Goal: Task Accomplishment & Management: Complete application form

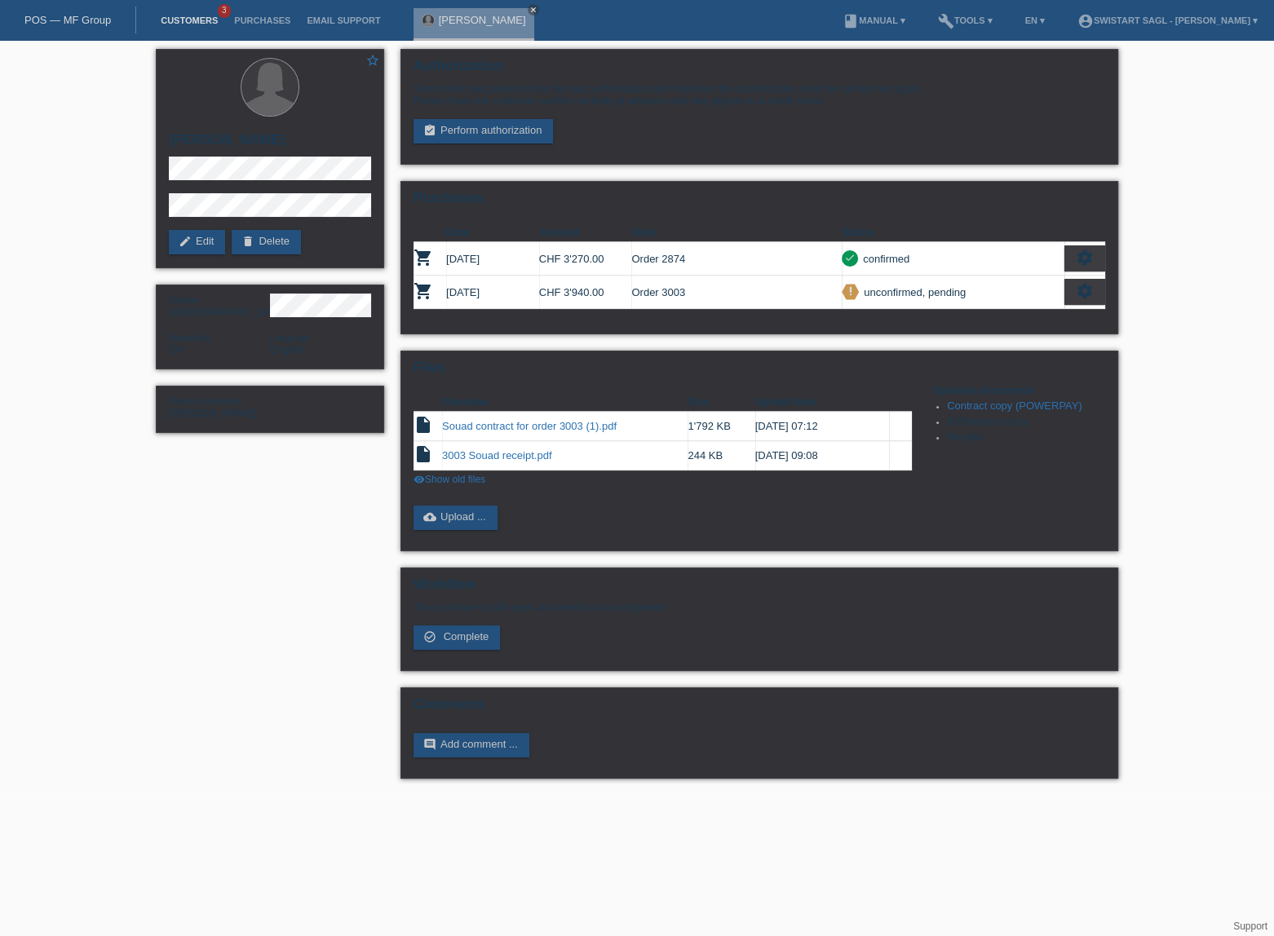
click at [186, 24] on link "Customers" at bounding box center [189, 20] width 73 height 10
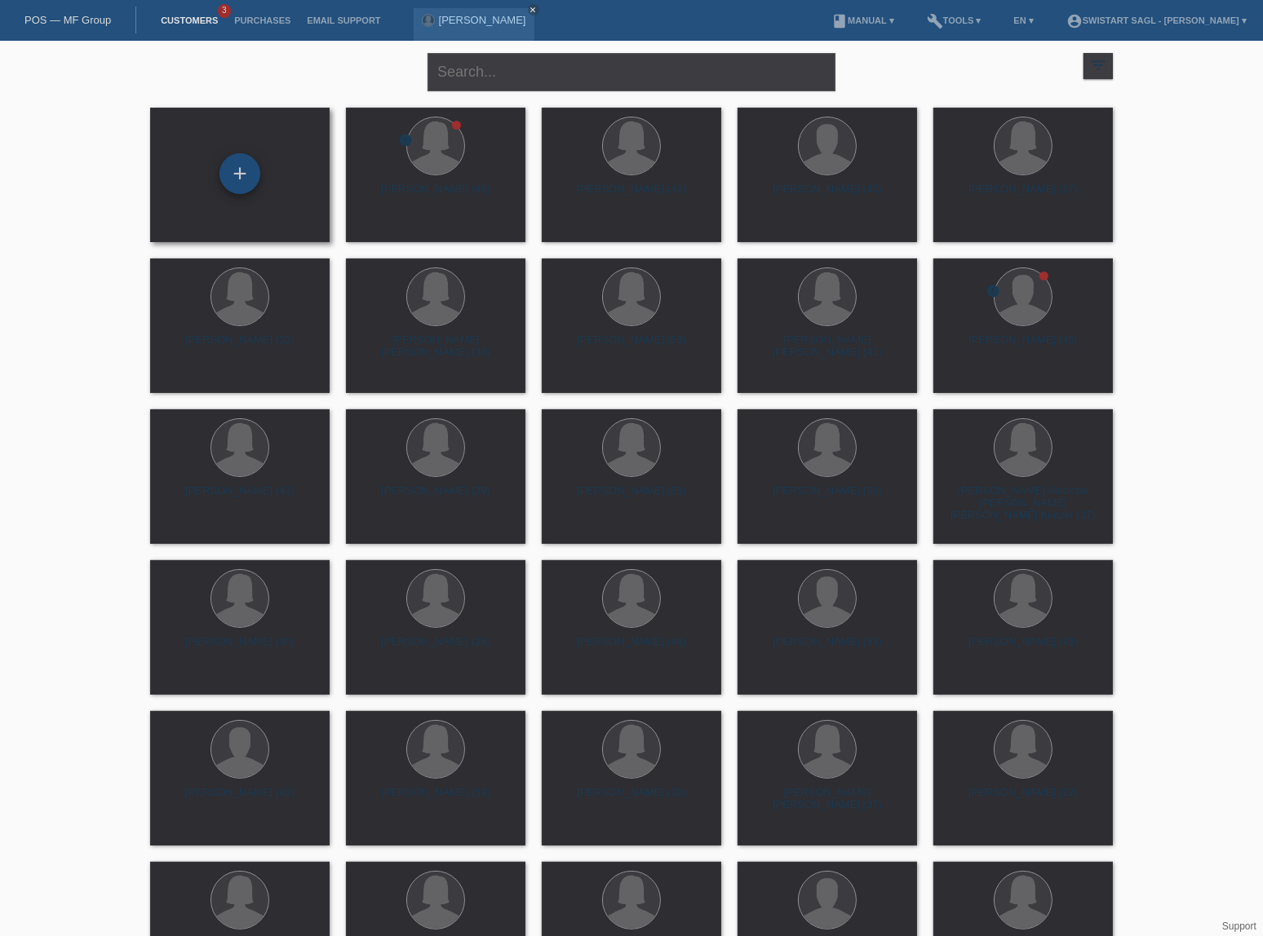
click at [253, 175] on div "+" at bounding box center [239, 174] width 39 height 28
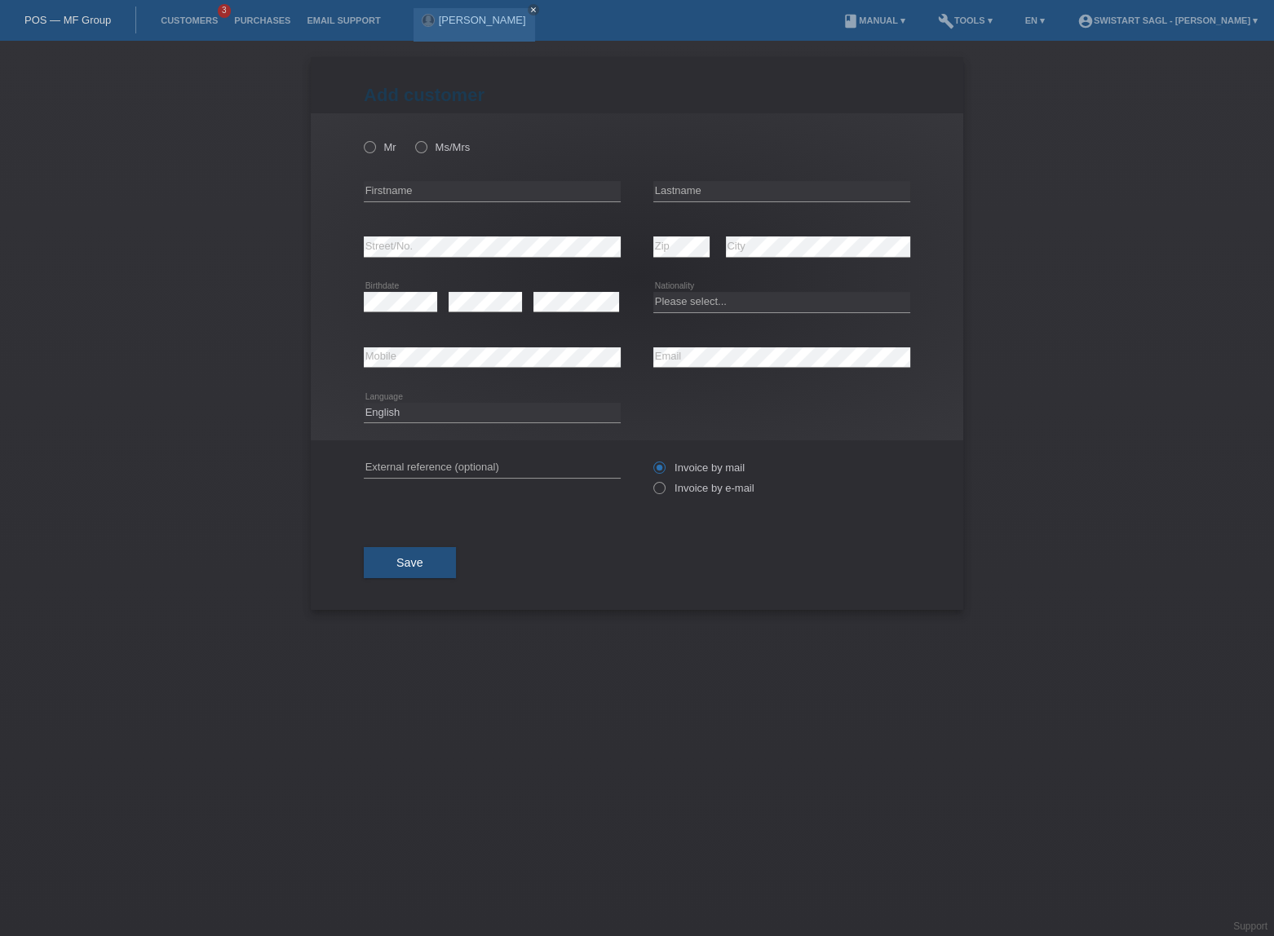
drag, startPoint x: 426, startPoint y: 147, endPoint x: 424, endPoint y: 167, distance: 20.5
click at [413, 139] on icon at bounding box center [413, 139] width 0 height 0
click at [426, 147] on input "Ms/Mrs" at bounding box center [420, 146] width 11 height 11
radio input "true"
click at [416, 189] on input "text" at bounding box center [492, 191] width 257 height 20
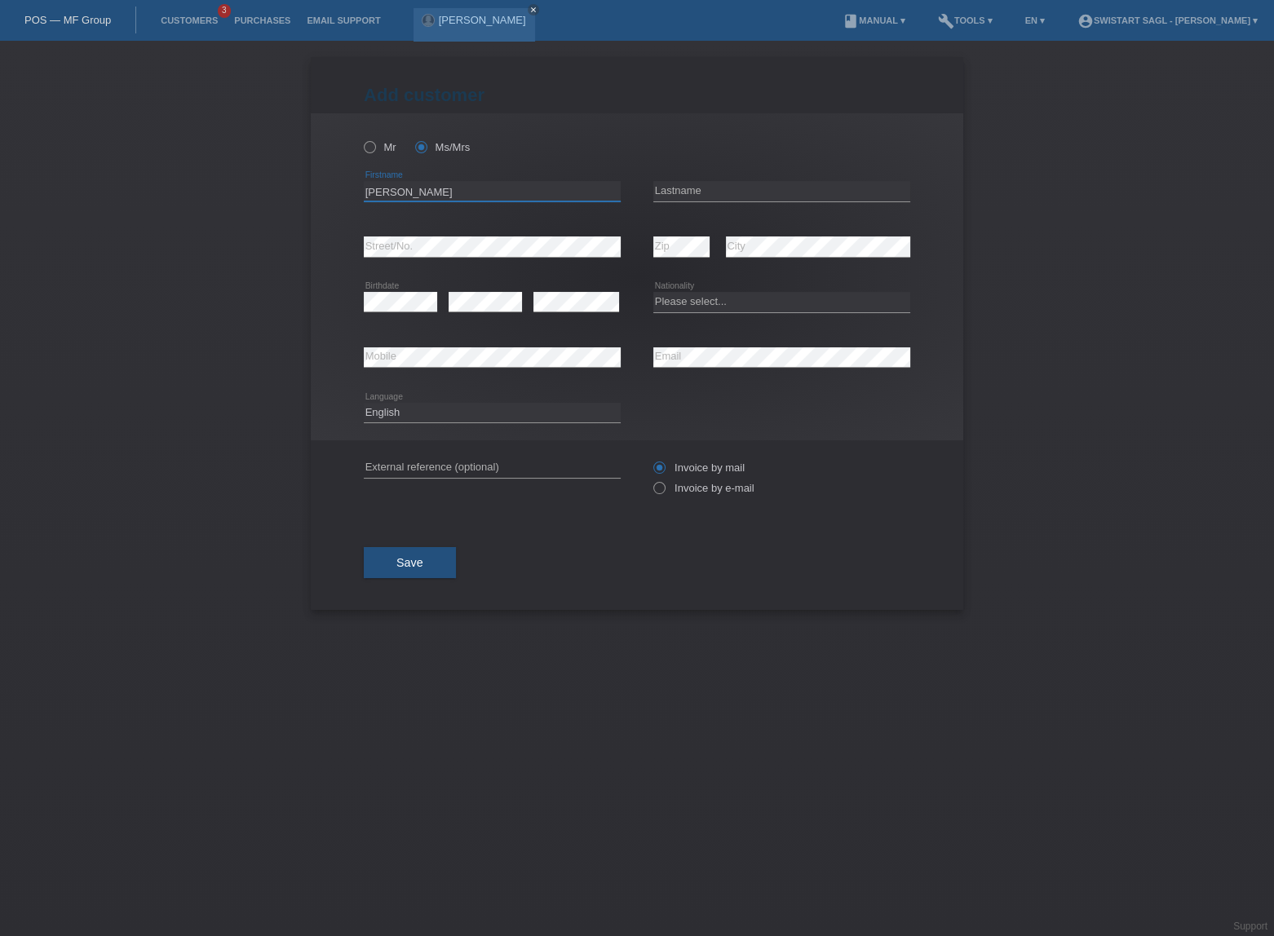
type input "[PERSON_NAME]"
drag, startPoint x: 662, startPoint y: 188, endPoint x: 762, endPoint y: 187, distance: 99.5
click at [762, 187] on input "Gustawan" at bounding box center [781, 191] width 257 height 20
click at [688, 194] on input "Gustawan" at bounding box center [781, 191] width 257 height 20
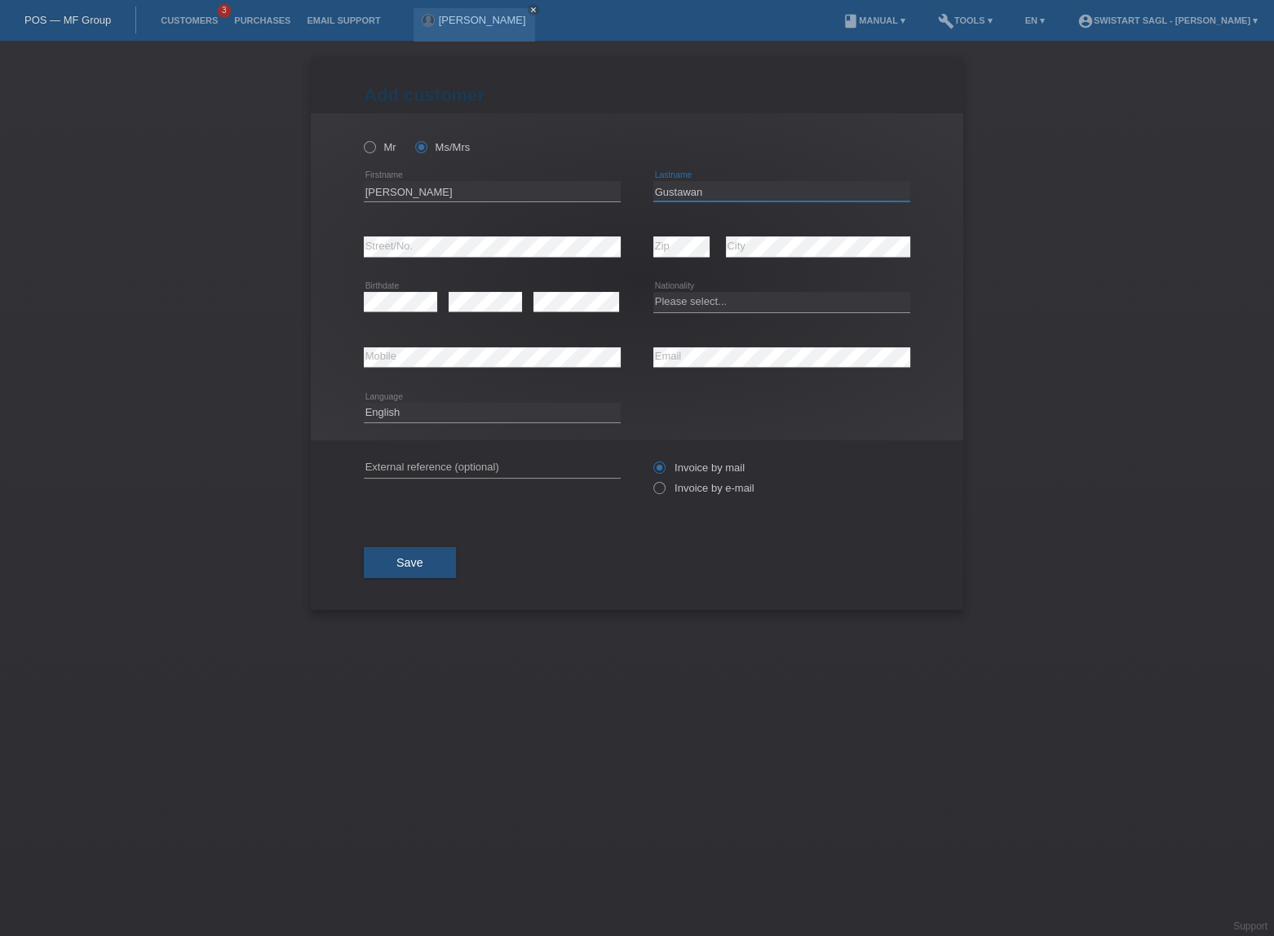
paste input "oetz"
type input "[PERSON_NAME]"
click at [765, 299] on select "Please select... Switzerland Austria Germany Liechtenstein ------------ Afghani…" at bounding box center [781, 302] width 257 height 20
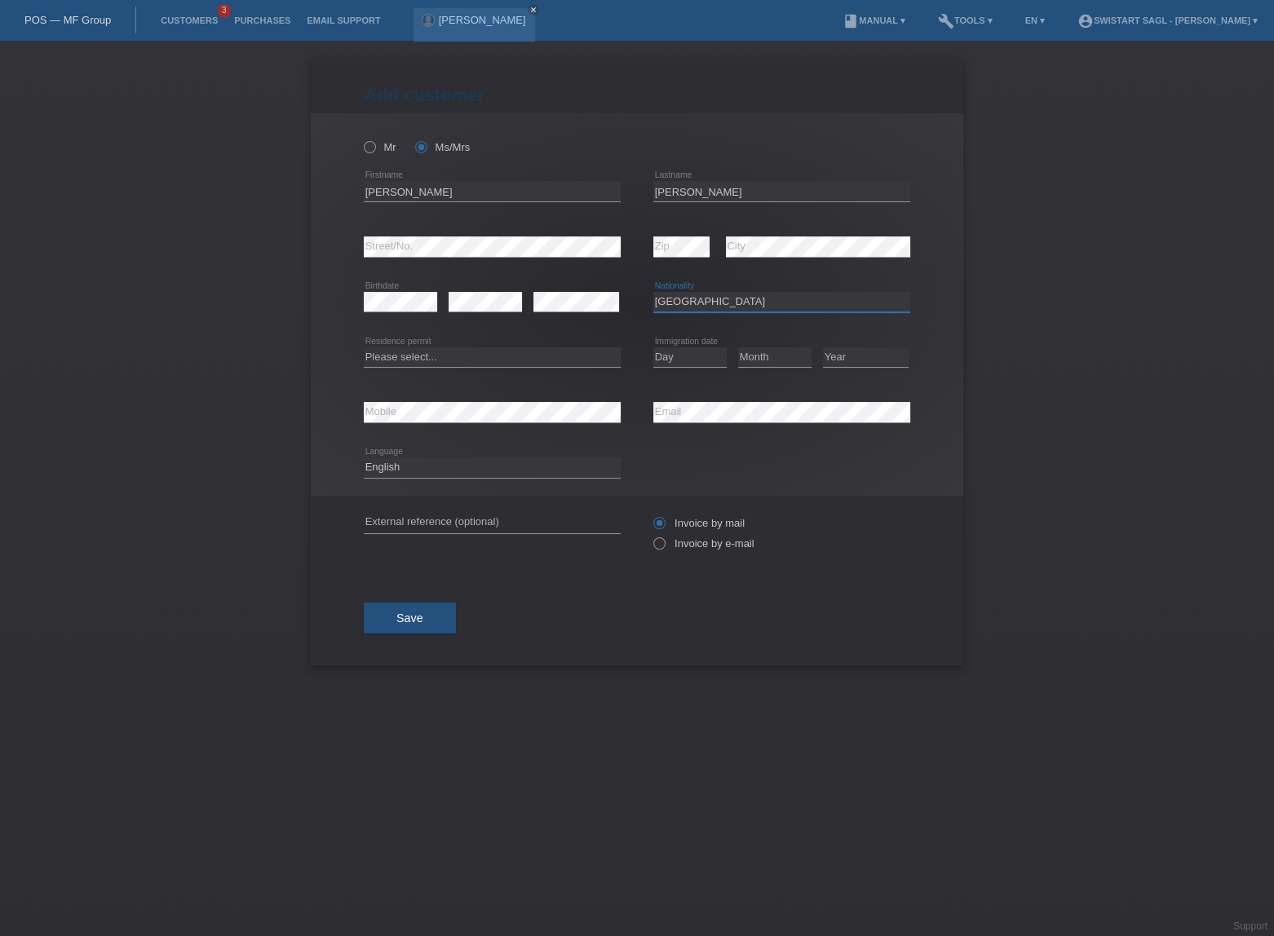
click at [709, 303] on select "Please select... Switzerland Austria Germany Liechtenstein ------------ Afghani…" at bounding box center [781, 302] width 257 height 20
select select "ID"
click at [653, 292] on select "Please select... Switzerland Austria Germany Liechtenstein ------------ Afghani…" at bounding box center [781, 302] width 257 height 20
click at [374, 360] on select "Please select... C B B - Refugee status Other" at bounding box center [492, 357] width 257 height 20
select select "B"
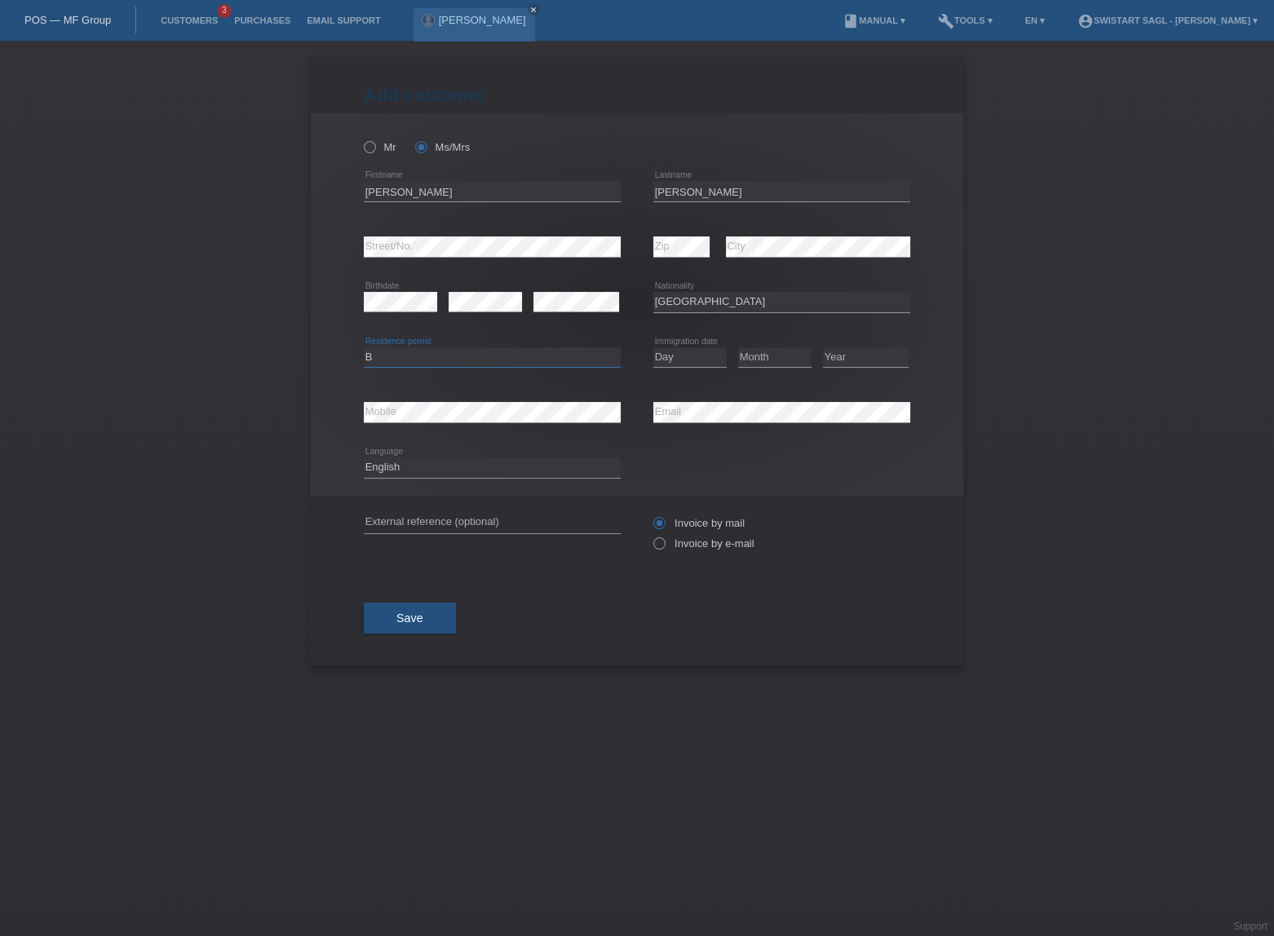
click at [364, 347] on select "Please select... C B B - Refugee status Other" at bounding box center [492, 357] width 257 height 20
click at [689, 358] on select "Day 01 02 03 04 05 06 07 08 09 10 11" at bounding box center [689, 357] width 73 height 20
select select "24"
click at [653, 347] on select "Day 01 02 03 04 05 06 07 08 09 10 11" at bounding box center [689, 357] width 73 height 20
click at [785, 350] on select "Month 01 02 03 04 05 06 07 08 09 10 11" at bounding box center [774, 357] width 73 height 20
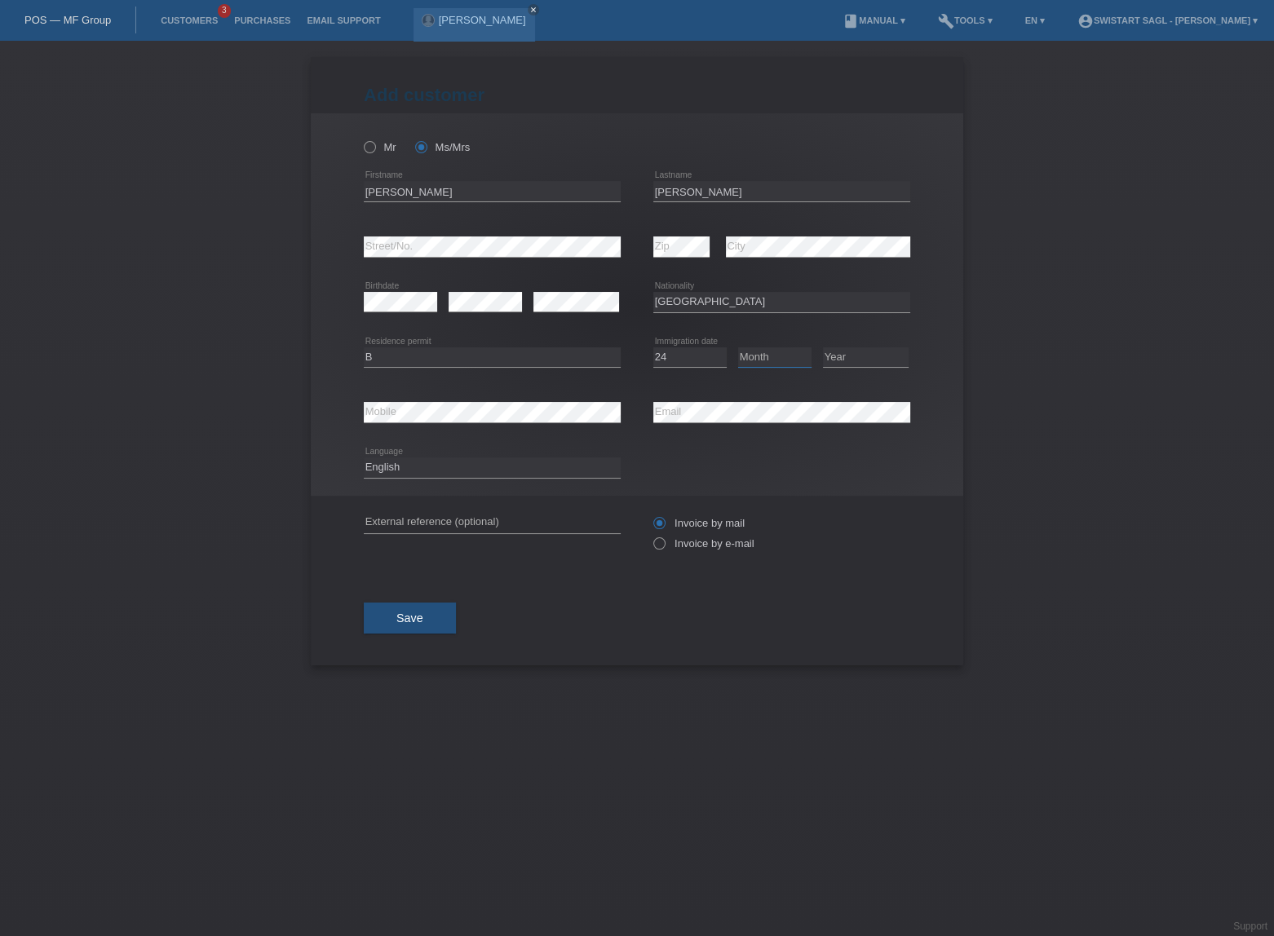
select select "10"
click at [738, 347] on select "Month 01 02 03 04 05 06 07 08 09 10 11" at bounding box center [774, 357] width 73 height 20
click at [839, 355] on select "Year 2025 2024 2023 2022 2021 2020 2019 2018 2017 2016 2015 2014 2013 2012 2011…" at bounding box center [866, 357] width 86 height 20
select select "2024"
click at [823, 347] on select "Year 2025 2024 2023 2022 2021 2020 2019 2018 2017 2016 2015 2014 2013 2012 2011…" at bounding box center [866, 357] width 86 height 20
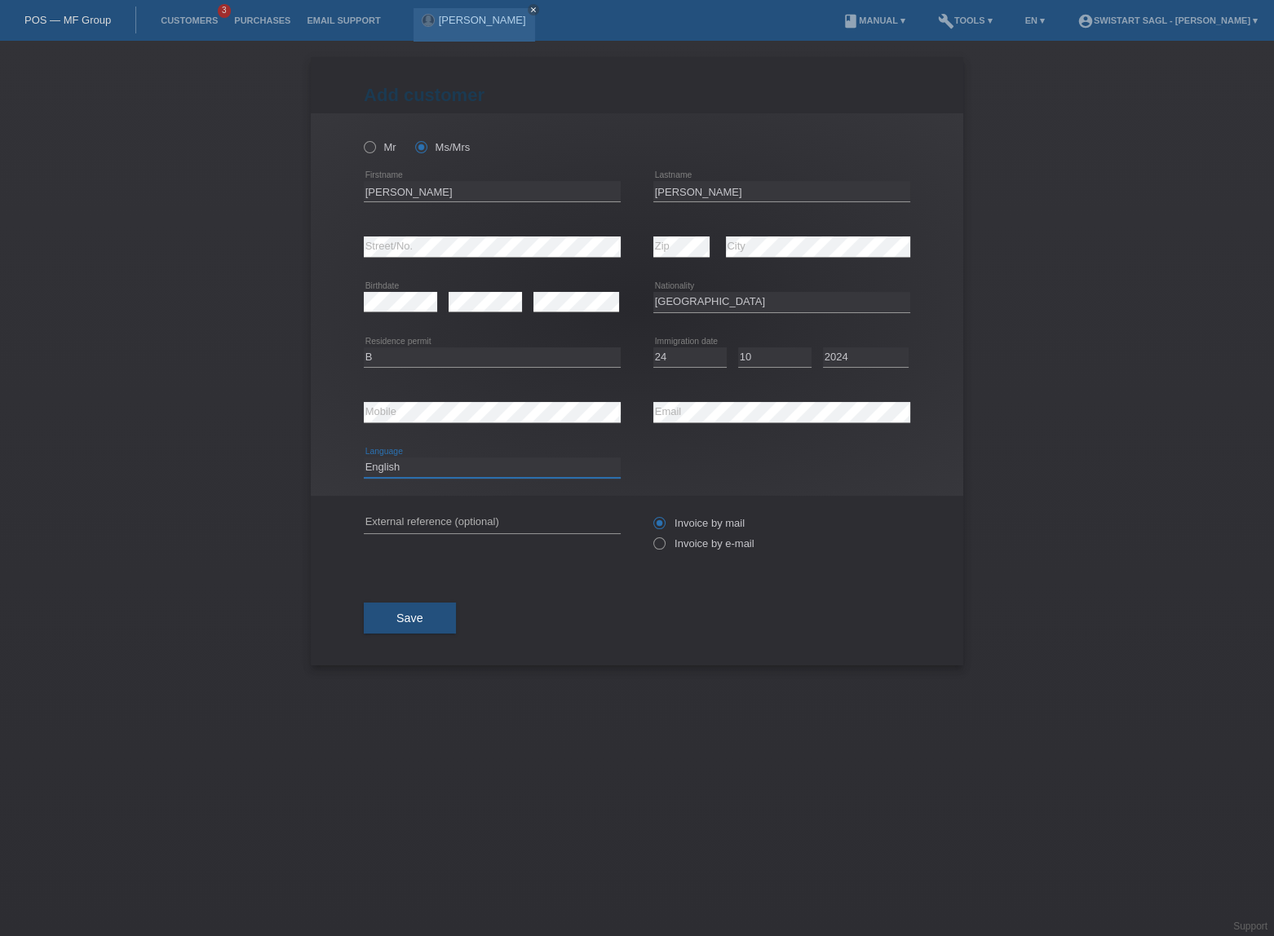
click at [383, 467] on select "Deutsch Français Italiano English" at bounding box center [492, 468] width 257 height 20
select select "de"
click at [364, 458] on select "Deutsch Français Italiano English" at bounding box center [492, 468] width 257 height 20
click at [375, 193] on input "Amalia Nugrahni" at bounding box center [492, 191] width 257 height 20
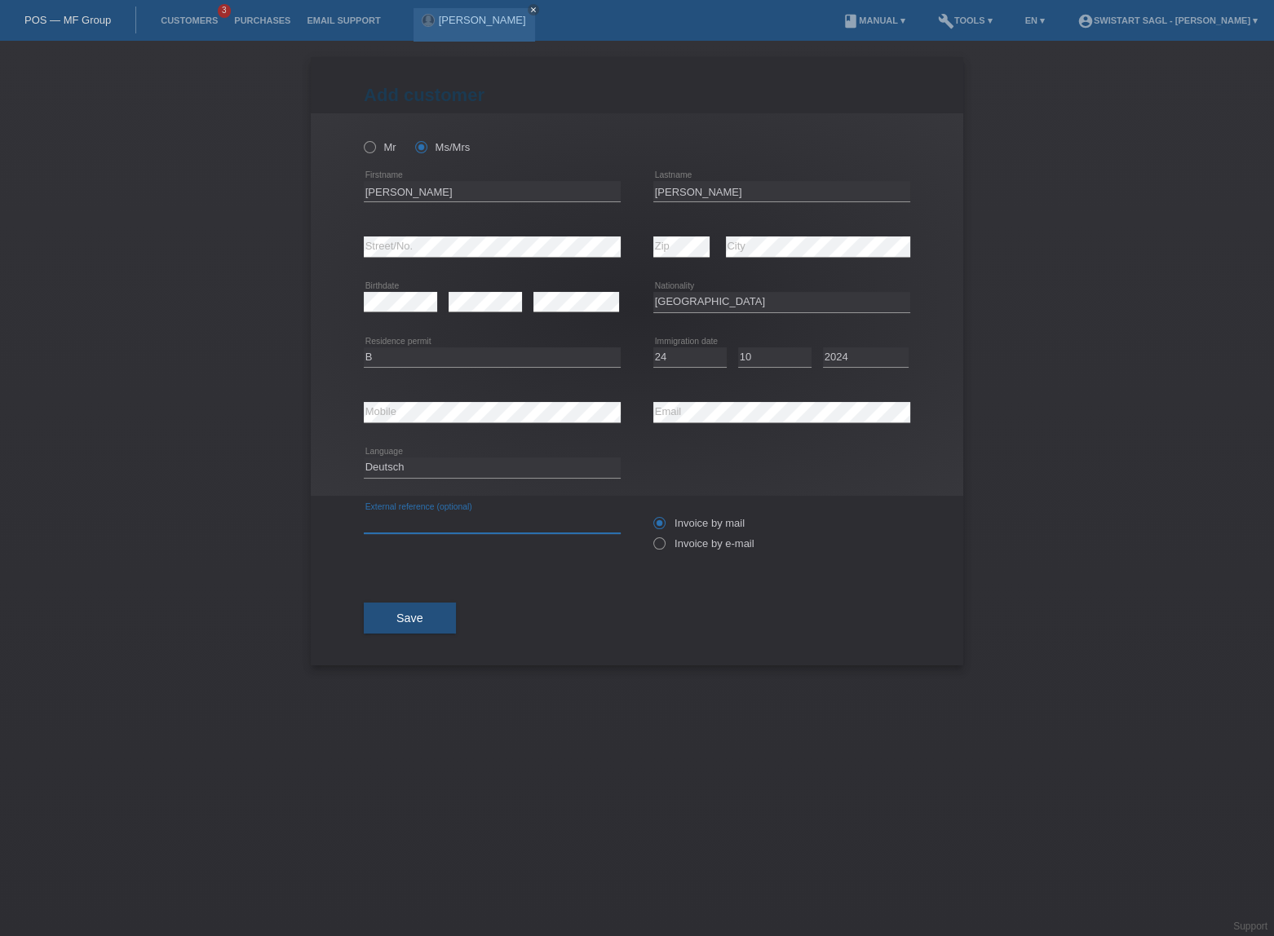
click at [425, 513] on input "text" at bounding box center [492, 523] width 257 height 20
paste input "Amalia"
click at [675, 194] on input "Goetz" at bounding box center [781, 191] width 257 height 20
click at [452, 525] on input "Amalia" at bounding box center [492, 523] width 257 height 20
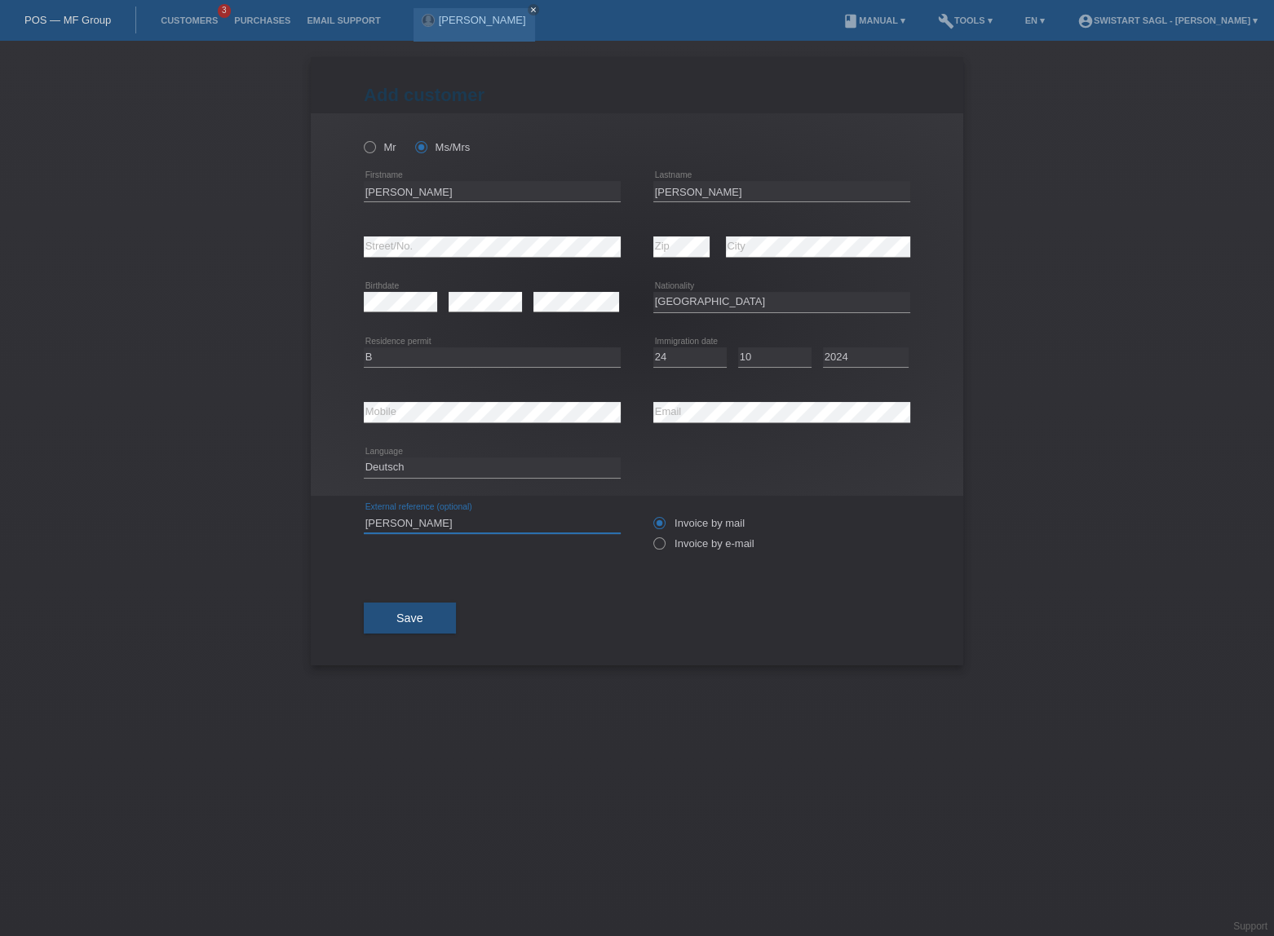
paste input "Goetz"
type input "Amalia Goetz"
click at [429, 617] on button "Save" at bounding box center [410, 618] width 92 height 31
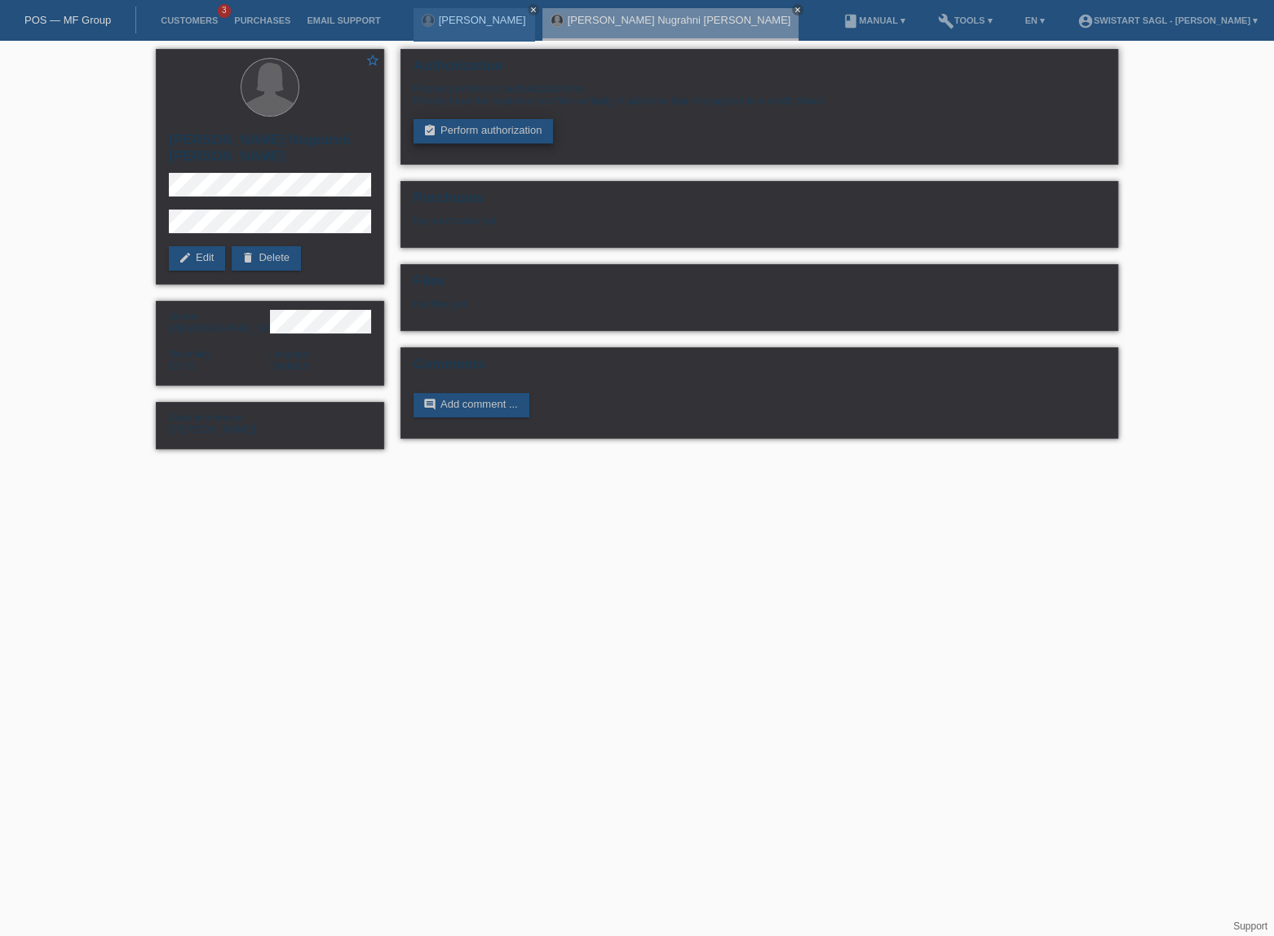
click at [509, 127] on link "assignment_turned_in Perform authorization" at bounding box center [483, 131] width 139 height 24
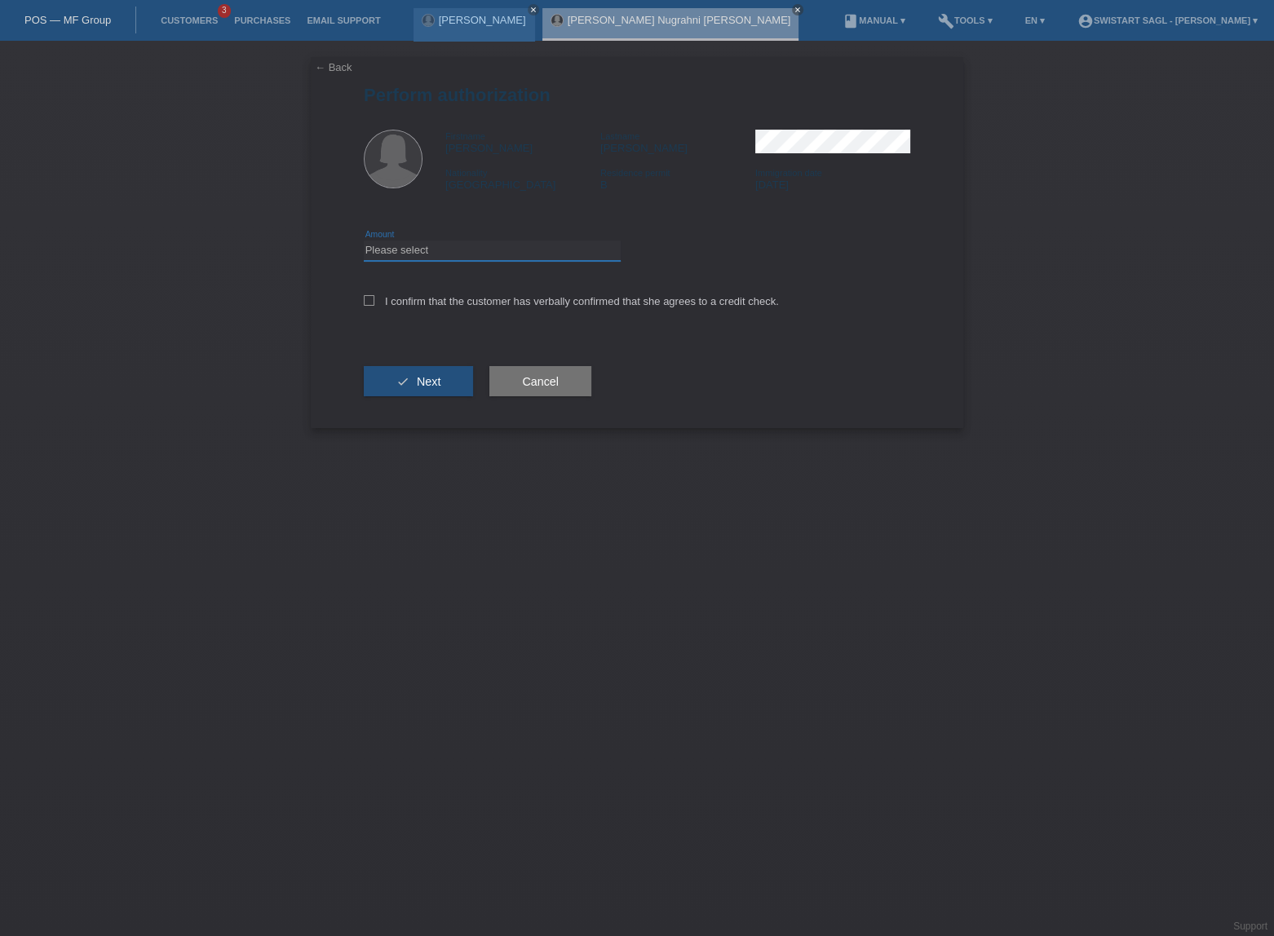
click at [440, 250] on select "Please select CHF 1.00 - CHF 499.00 CHF 500.00 - CHF 1'999.00 CHF 2'000.00 - CH…" at bounding box center [492, 251] width 257 height 20
select select "3"
click at [364, 241] on select "Please select CHF 1.00 - CHF 499.00 CHF 500.00 - CHF 1'999.00 CHF 2'000.00 - CH…" at bounding box center [492, 251] width 257 height 20
click at [399, 299] on label "I confirm that the customer has verbally confirmed that she agrees to a credit …" at bounding box center [571, 301] width 415 height 12
click at [374, 299] on input "I confirm that the customer has verbally confirmed that she agrees to a credit …" at bounding box center [369, 300] width 11 height 11
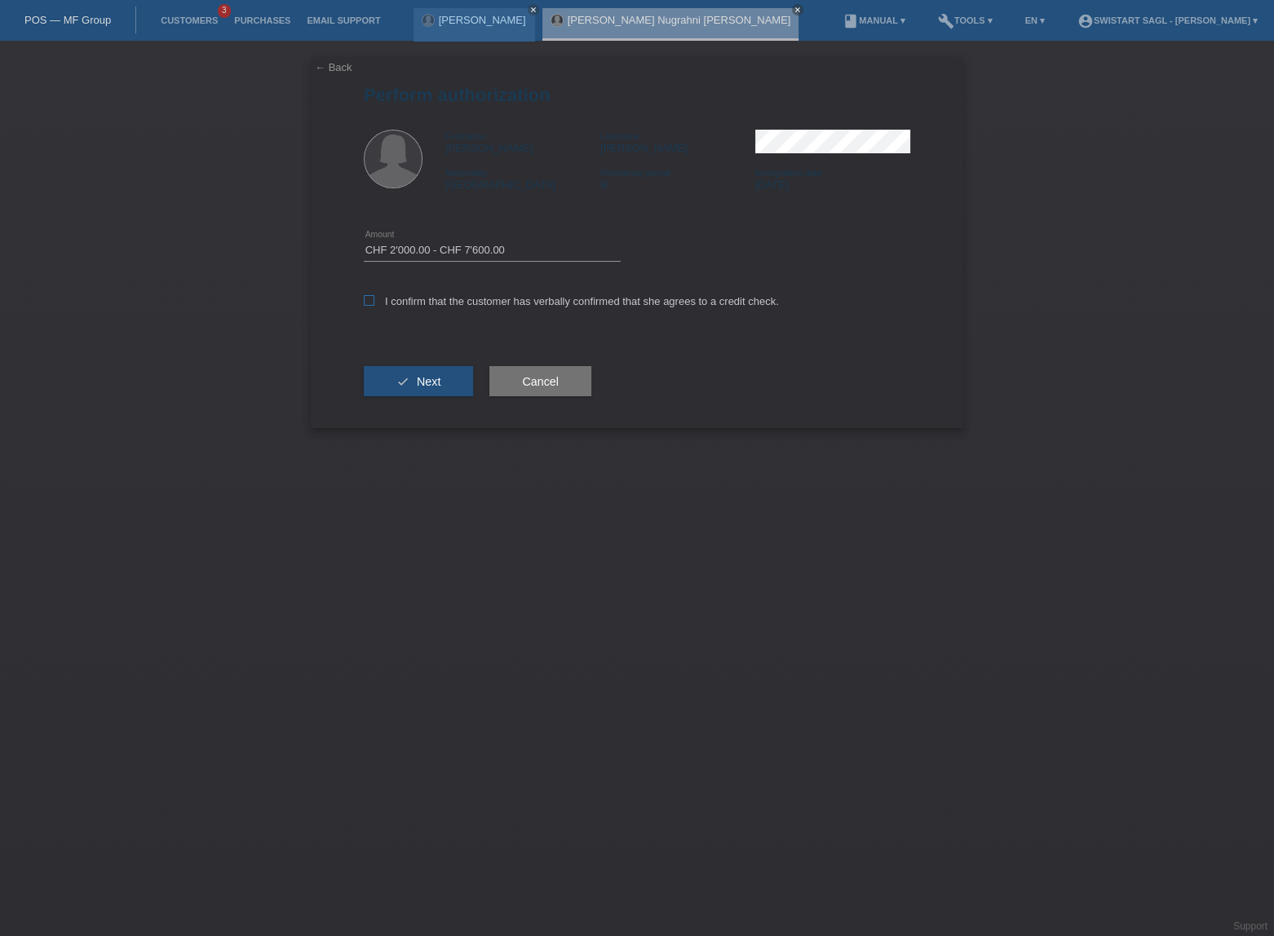
checkbox input "true"
click at [407, 380] on button "check Next" at bounding box center [418, 381] width 109 height 31
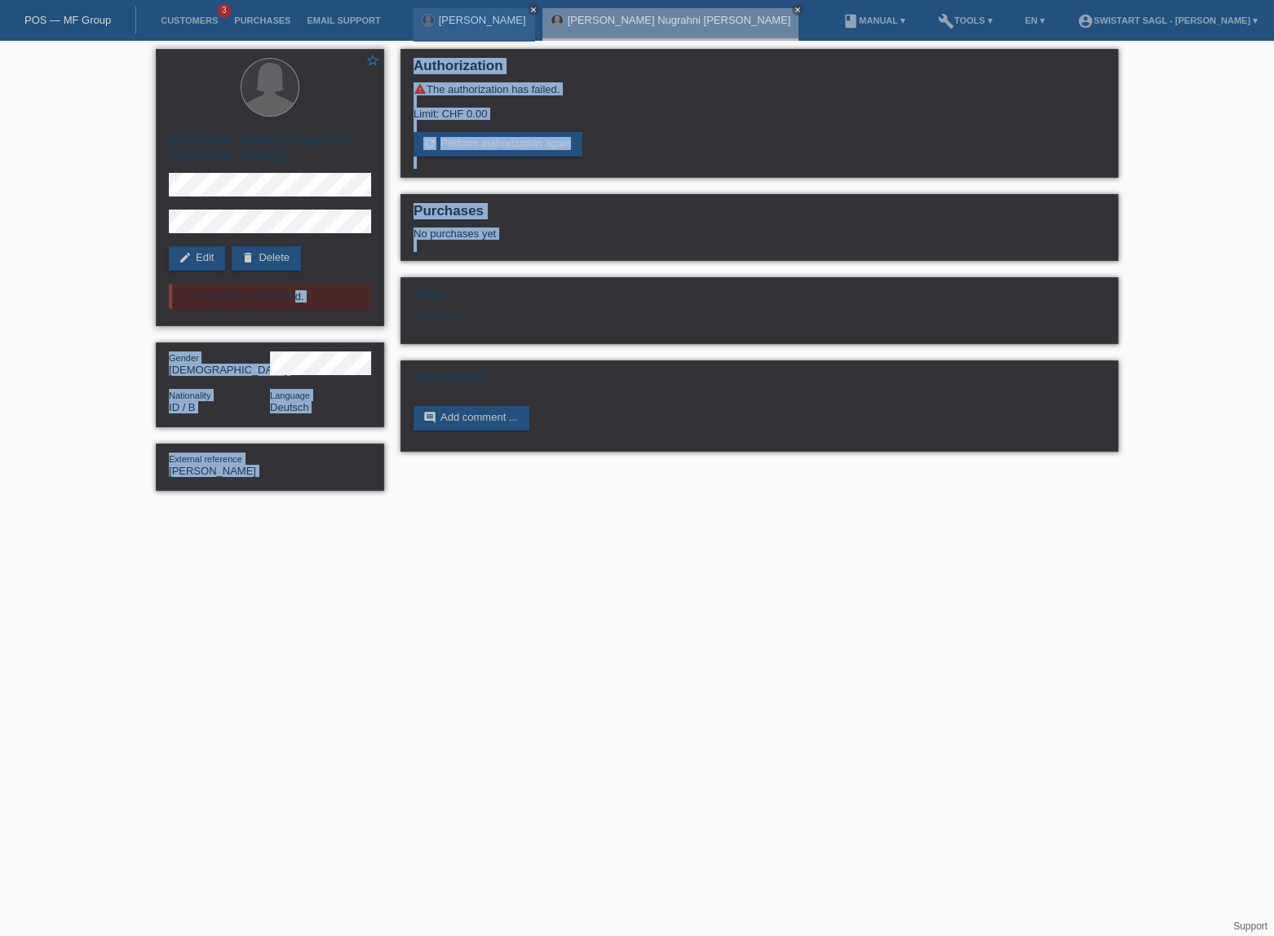
drag, startPoint x: 192, startPoint y: 278, endPoint x: 382, endPoint y: 294, distance: 189.9
click at [395, 294] on div "star_border Amalia Nugrahni Goetz edit Edit delete Delete The request was rejec…" at bounding box center [637, 274] width 979 height 467
